Goal: Information Seeking & Learning: Learn about a topic

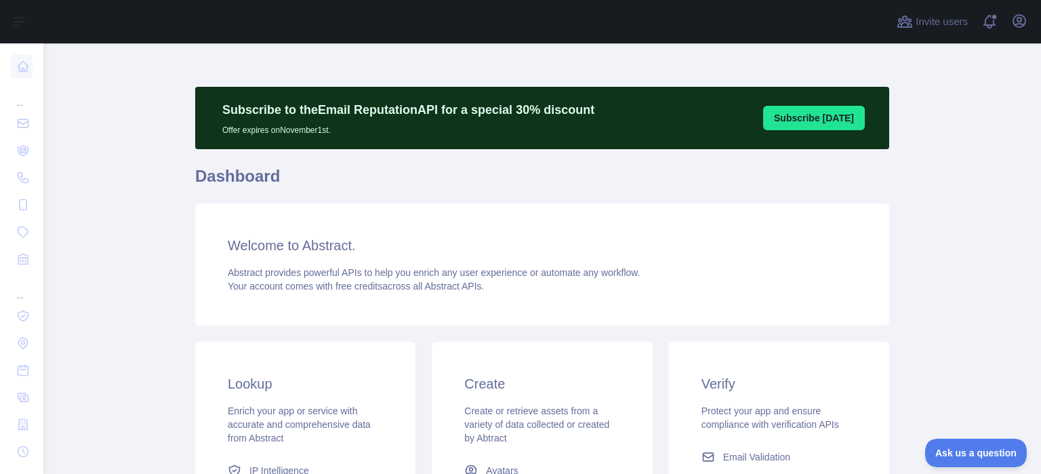
click at [814, 122] on button "Subscribe [DATE]" at bounding box center [814, 118] width 102 height 24
click at [818, 120] on button "Subscribe [DATE]" at bounding box center [814, 118] width 102 height 24
click at [621, 178] on h1 "Dashboard" at bounding box center [542, 181] width 694 height 33
click at [810, 108] on button "Subscribe [DATE]" at bounding box center [814, 118] width 102 height 24
click at [803, 118] on button "Subscribe [DATE]" at bounding box center [814, 118] width 102 height 24
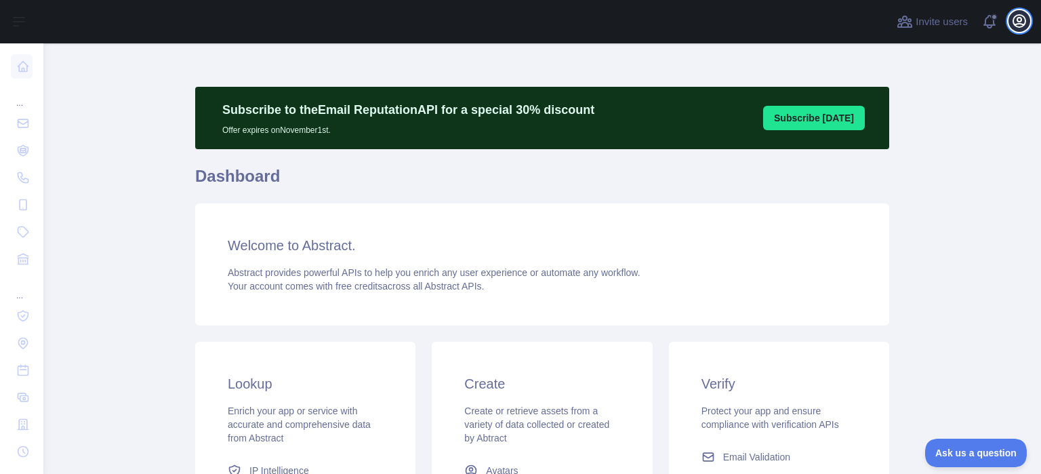
click at [1016, 21] on icon "button" at bounding box center [1019, 21] width 16 height 16
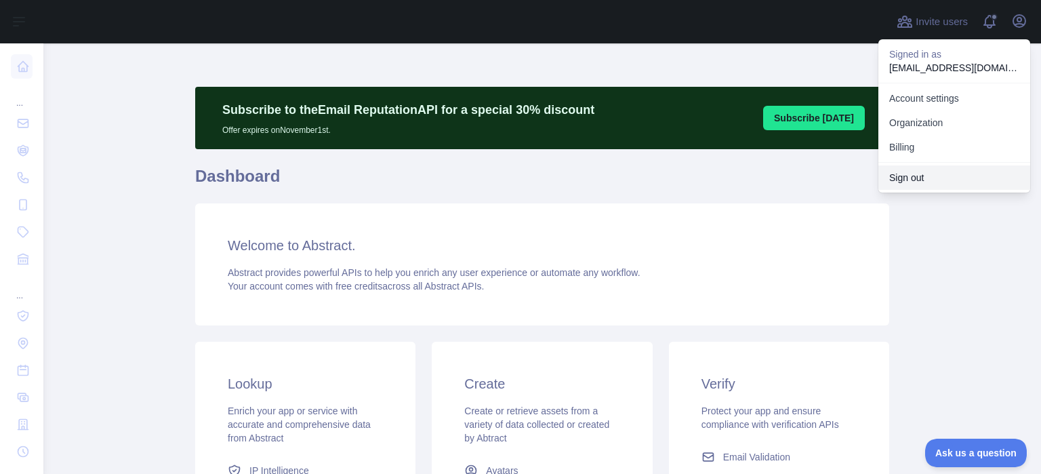
click at [912, 188] on button "Sign out" at bounding box center [954, 177] width 152 height 24
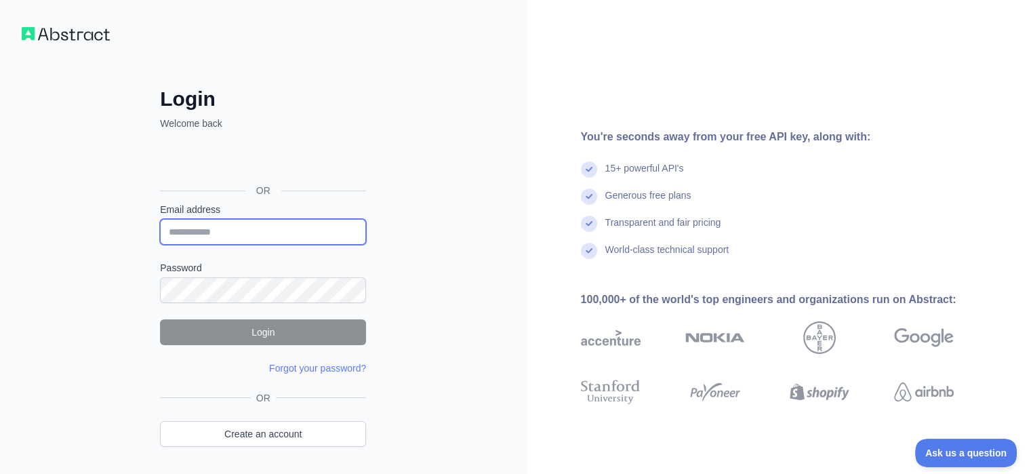
drag, startPoint x: 290, startPoint y: 221, endPoint x: 295, endPoint y: 201, distance: 21.0
click at [293, 213] on div "Email address" at bounding box center [263, 224] width 206 height 42
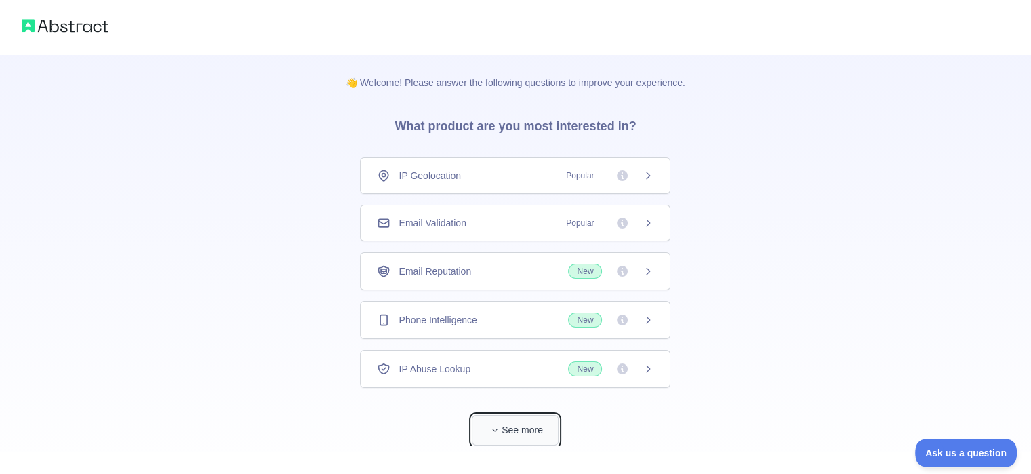
click at [538, 428] on button "See more" at bounding box center [515, 430] width 87 height 30
click at [568, 317] on span "New" at bounding box center [585, 319] width 34 height 15
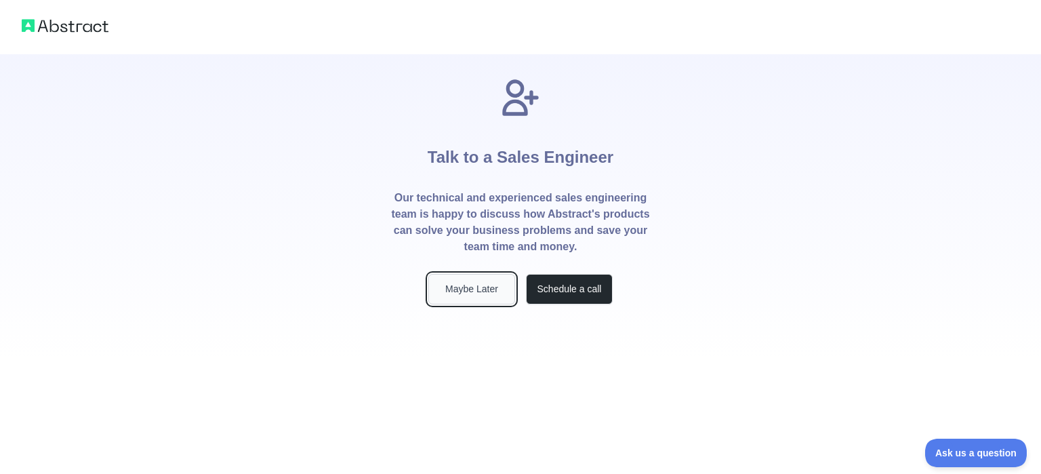
click at [470, 288] on button "Maybe Later" at bounding box center [471, 289] width 87 height 30
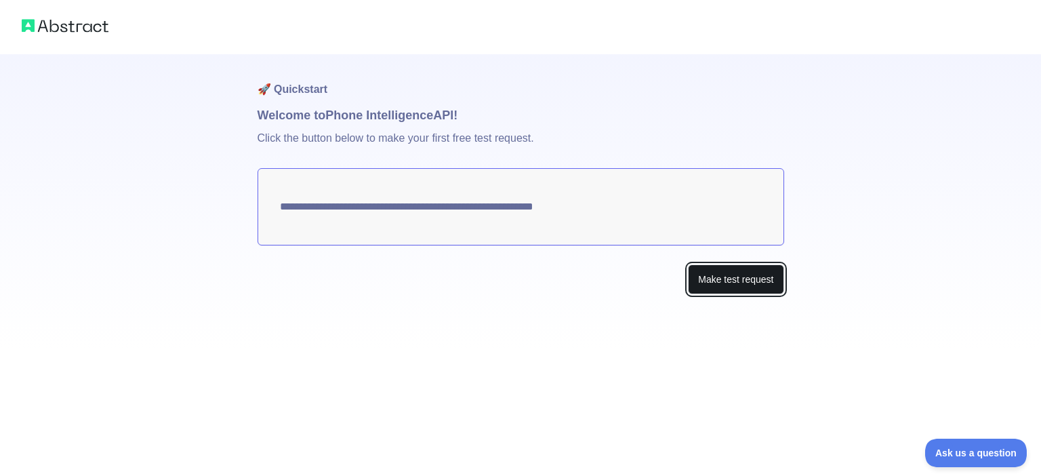
click at [741, 278] on button "Make test request" at bounding box center [736, 279] width 96 height 30
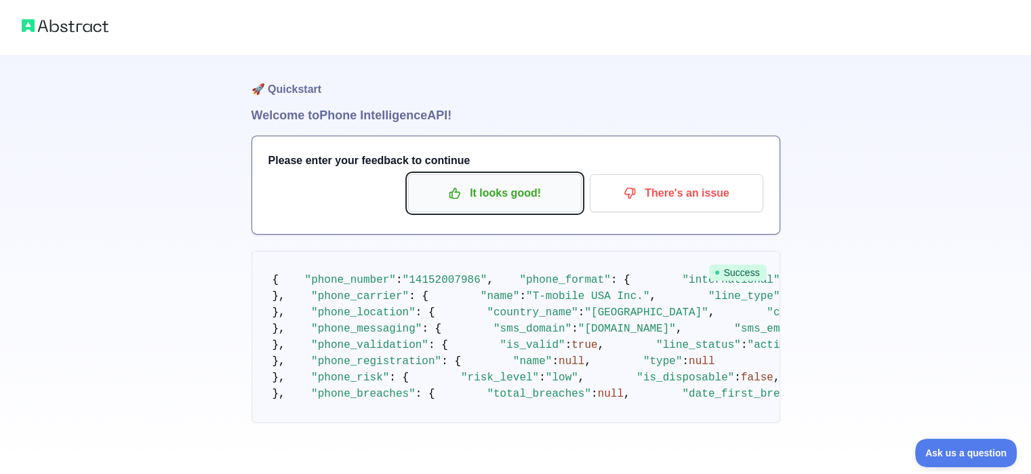
click at [513, 184] on p "It looks good!" at bounding box center [494, 193] width 153 height 23
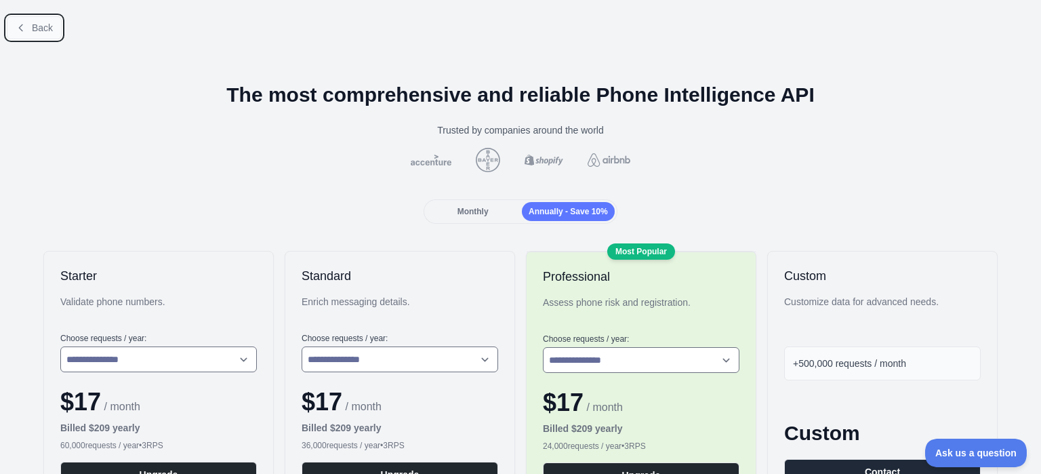
click at [19, 20] on button "Back" at bounding box center [34, 27] width 55 height 23
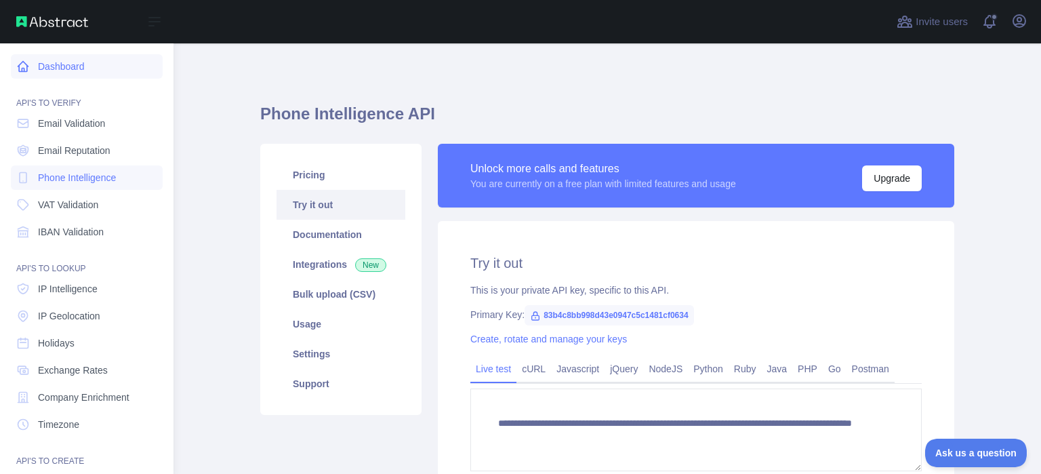
click at [58, 65] on link "Dashboard" at bounding box center [87, 66] width 152 height 24
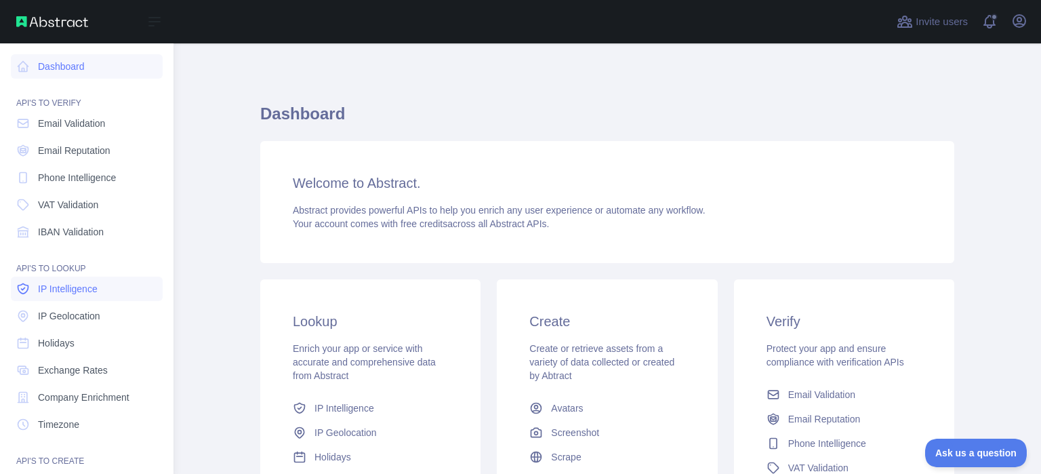
click at [90, 293] on span "IP Intelligence" at bounding box center [68, 289] width 60 height 14
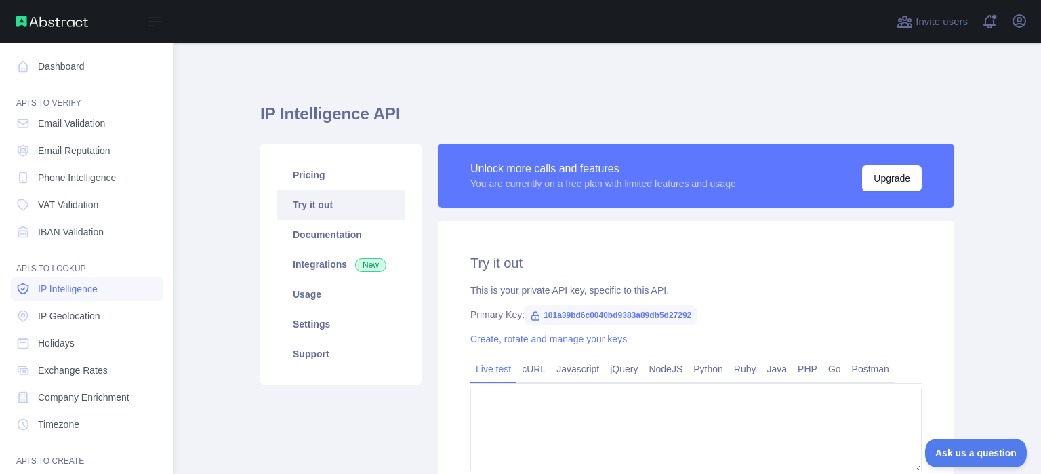
type textarea "**********"
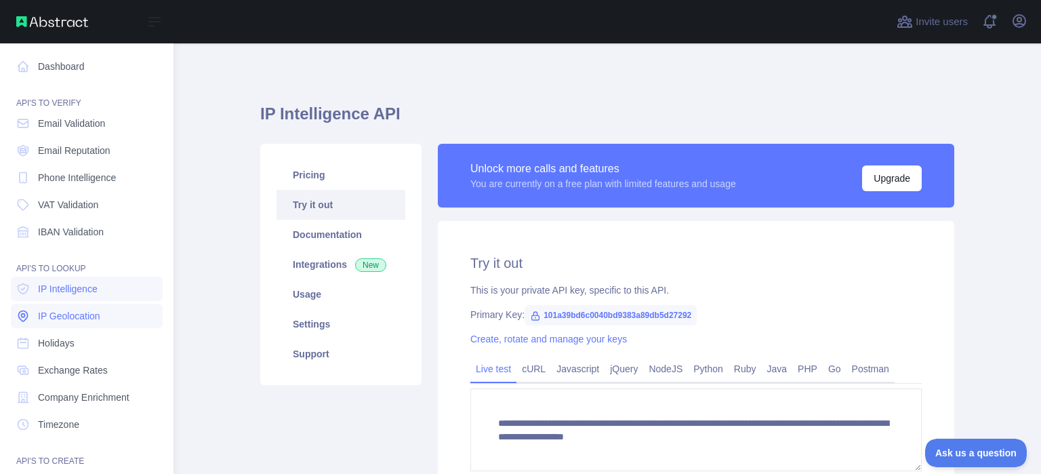
click at [89, 320] on span "IP Geolocation" at bounding box center [69, 316] width 62 height 14
click at [89, 152] on span "Email Reputation" at bounding box center [74, 151] width 72 height 14
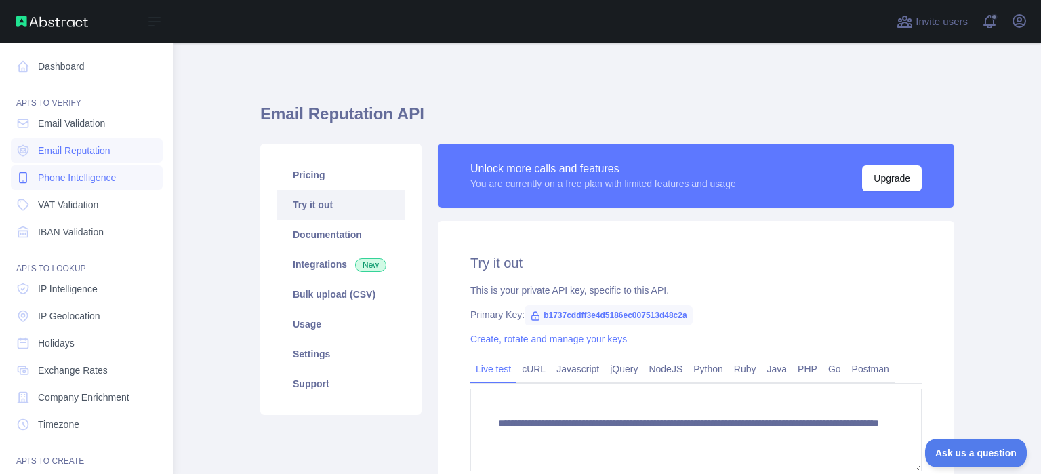
click at [102, 171] on span "Phone Intelligence" at bounding box center [77, 178] width 78 height 14
click at [107, 202] on link "VAT Validation" at bounding box center [87, 204] width 152 height 24
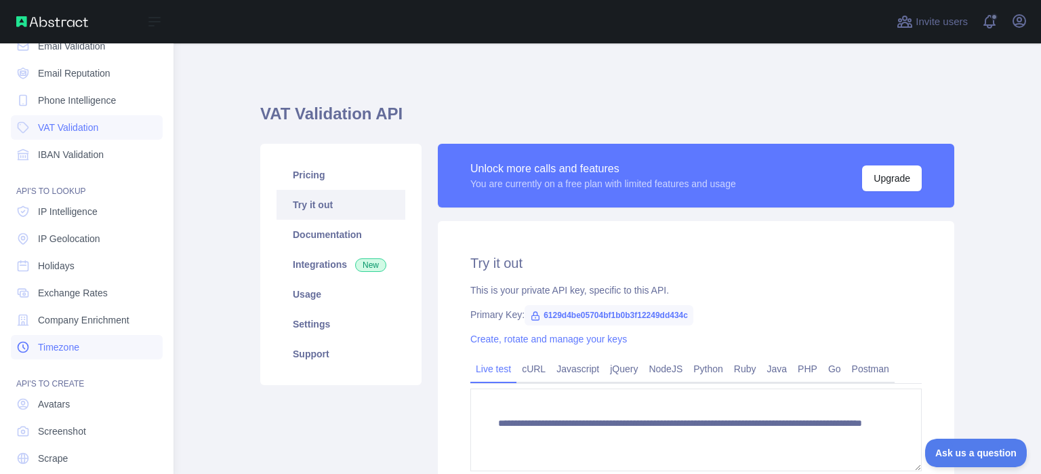
scroll to position [122, 0]
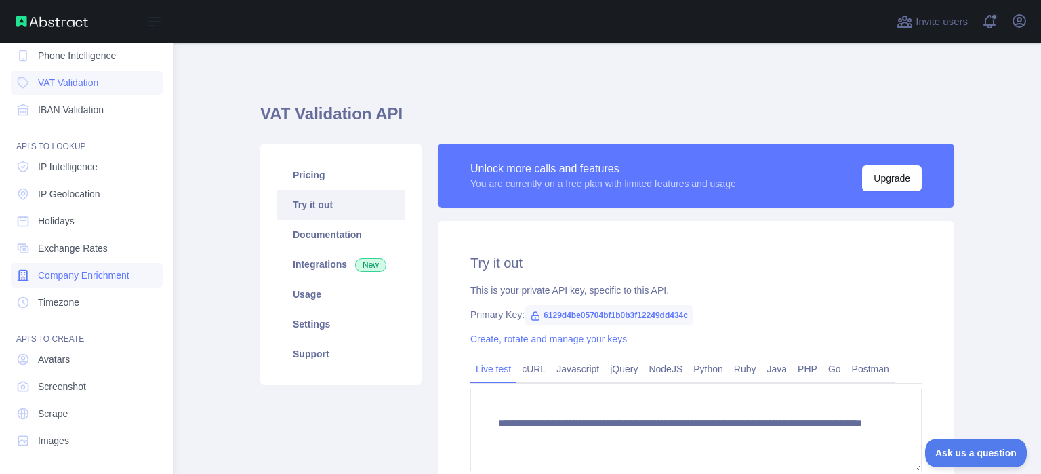
drag, startPoint x: 114, startPoint y: 274, endPoint x: 106, endPoint y: 268, distance: 9.6
click at [114, 274] on span "Company Enrichment" at bounding box center [83, 275] width 91 height 14
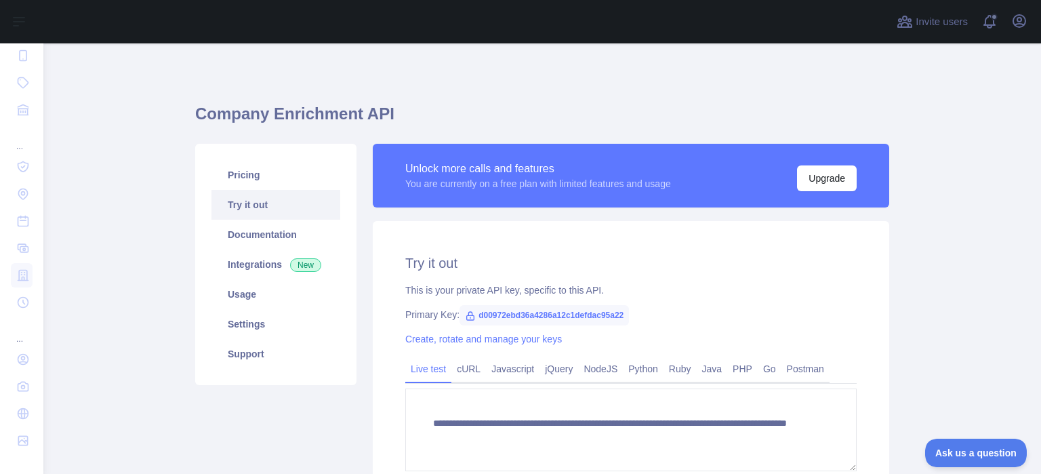
click at [567, 311] on span "d00972ebd36a4286a12c1defdac95a22" at bounding box center [543, 315] width 169 height 20
click at [568, 311] on span "d00972ebd36a4286a12c1defdac95a22" at bounding box center [543, 315] width 169 height 20
click at [568, 310] on span "d00972ebd36a4286a12c1defdac95a22" at bounding box center [543, 315] width 169 height 20
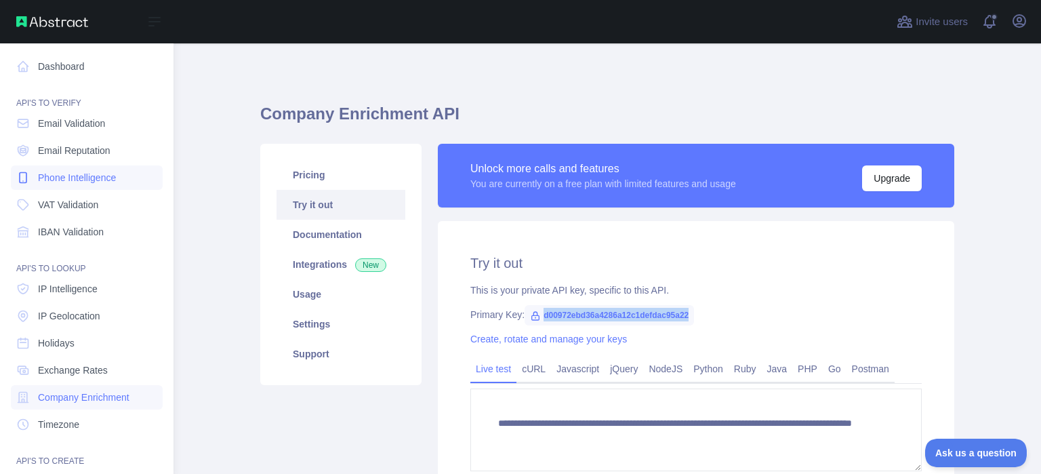
click at [100, 182] on span "Phone Intelligence" at bounding box center [77, 178] width 78 height 14
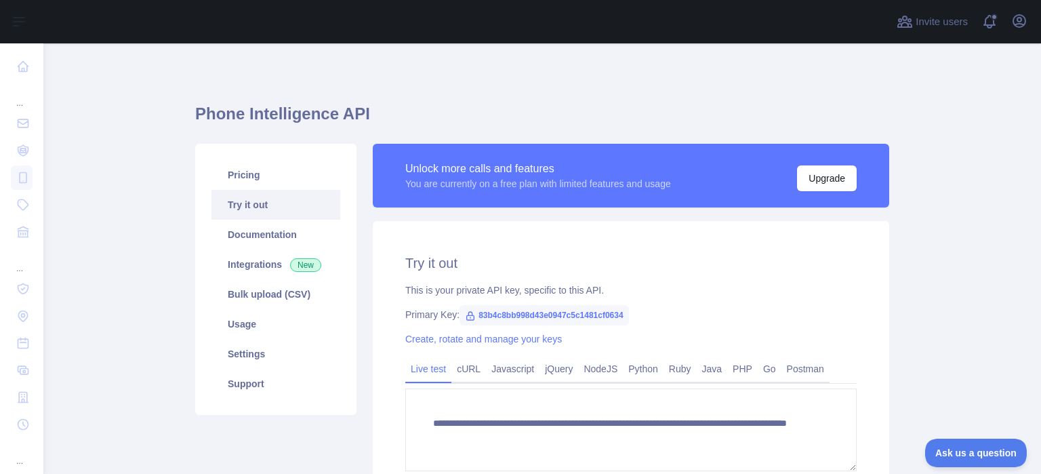
drag, startPoint x: 619, startPoint y: 310, endPoint x: 506, endPoint y: 309, distance: 113.2
click at [506, 309] on span "83b4c8bb998d43e0947c5c1481cf0634" at bounding box center [543, 315] width 169 height 20
copy span "83b4c8bb998d43e0947c5c1481cf0634"
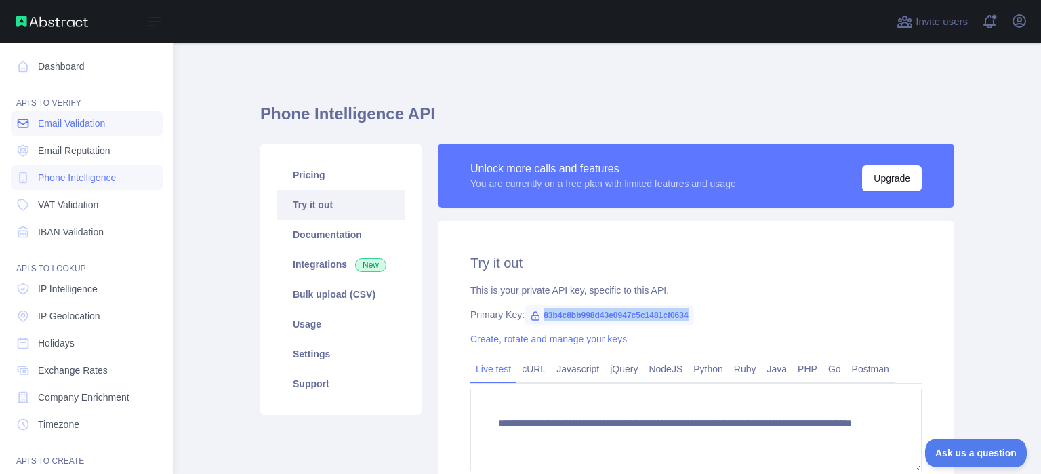
click at [102, 117] on span "Email Validation" at bounding box center [71, 124] width 67 height 14
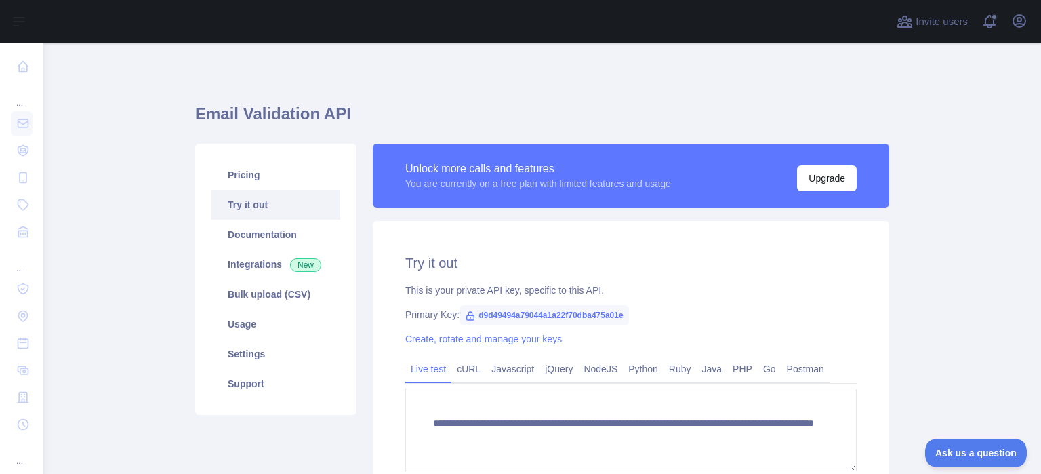
click at [591, 316] on span "d9d49494a79044a1a22f70dba475a01e" at bounding box center [543, 315] width 169 height 20
click at [593, 314] on span "d9d49494a79044a1a22f70dba475a01e" at bounding box center [543, 315] width 169 height 20
click at [594, 313] on span "d9d49494a79044a1a22f70dba475a01e" at bounding box center [543, 315] width 169 height 20
click at [595, 311] on span "d9d49494a79044a1a22f70dba475a01e" at bounding box center [543, 315] width 169 height 20
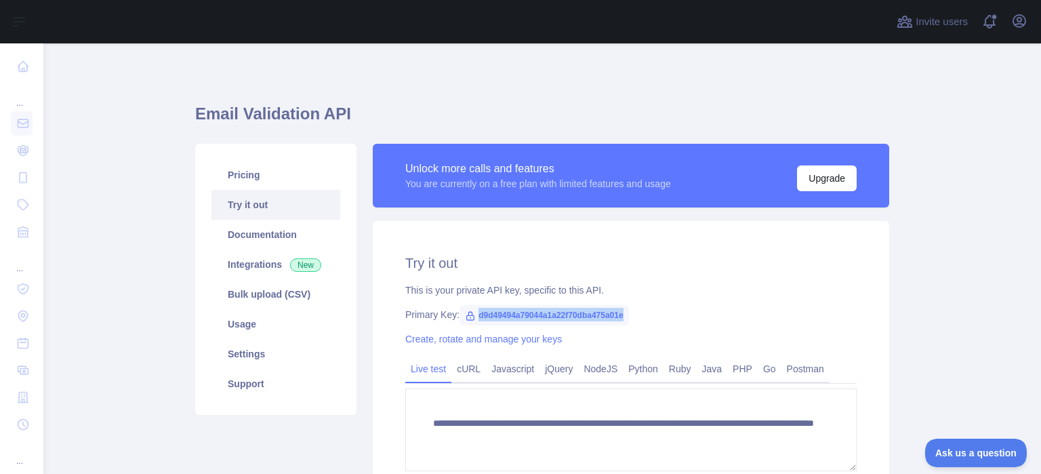
drag, startPoint x: 662, startPoint y: 311, endPoint x: 478, endPoint y: 314, distance: 184.3
click at [474, 316] on div "Primary Key: d9d49494a79044a1a22f70dba475a01e" at bounding box center [630, 315] width 451 height 14
copy span "d9d49494a79044a1a22f70dba475a01e"
